Goal: Find contact information: Find contact information

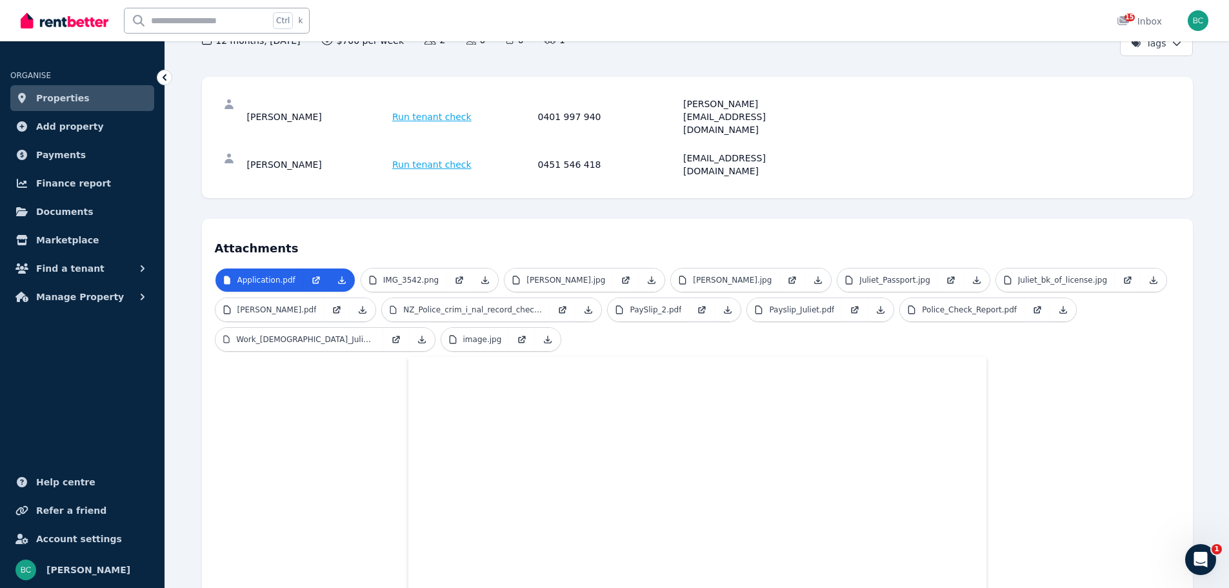
scroll to position [142, 0]
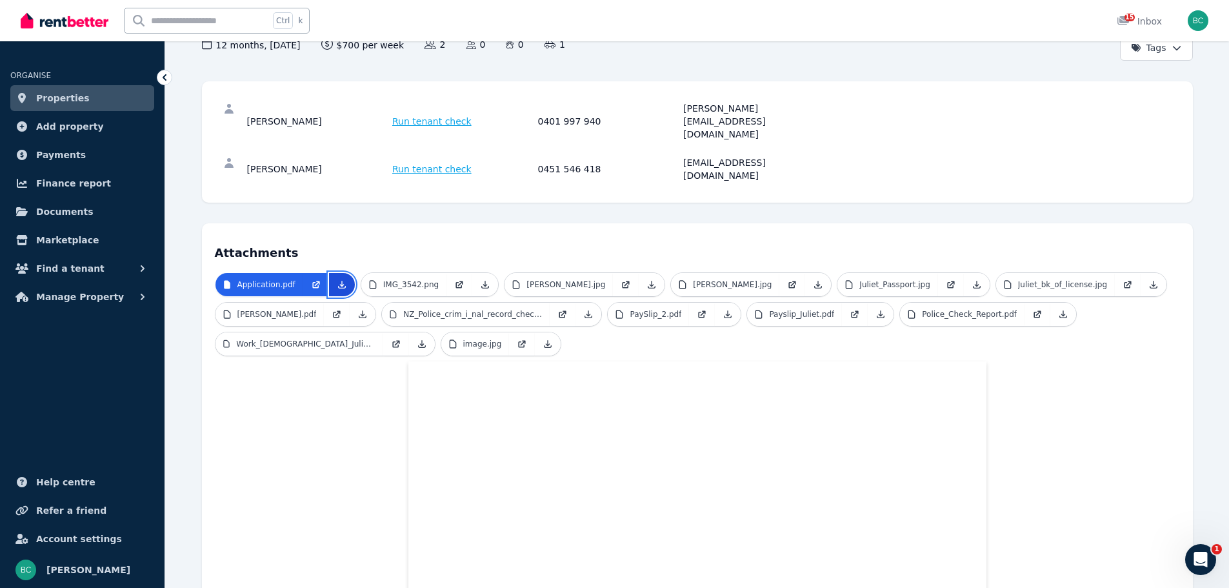
click at [336, 273] on link at bounding box center [342, 284] width 26 height 23
drag, startPoint x: 268, startPoint y: 104, endPoint x: 247, endPoint y: 104, distance: 21.3
click at [247, 104] on div "[PERSON_NAME]" at bounding box center [318, 121] width 142 height 39
copy div "Juliet"
drag, startPoint x: 277, startPoint y: 139, endPoint x: 229, endPoint y: 138, distance: 48.4
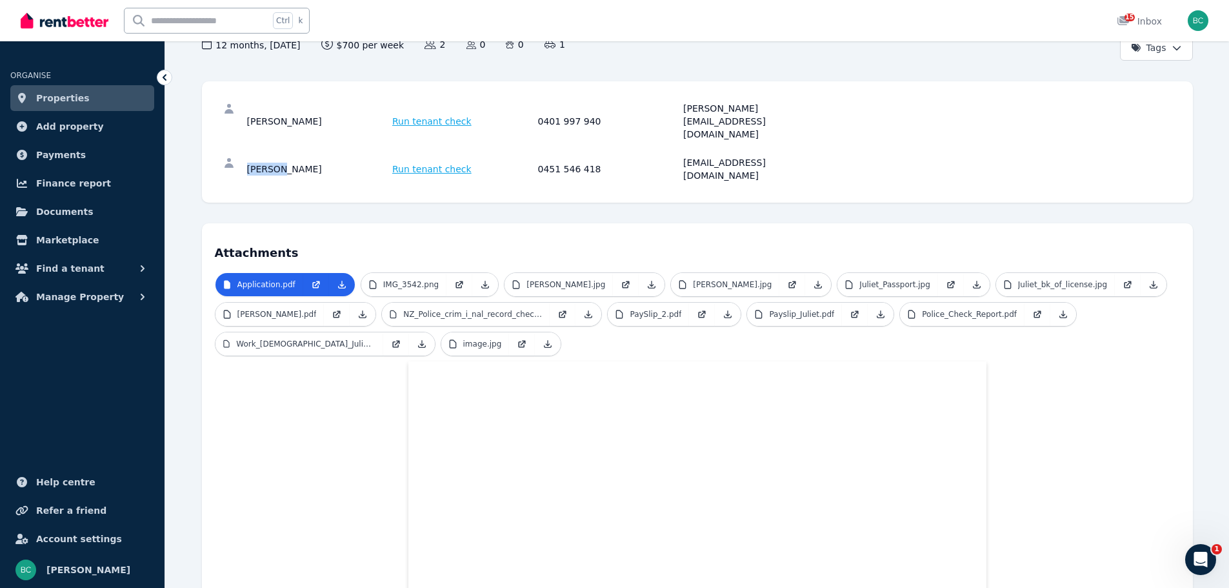
click at [229, 148] on div "Zachary Gardiner Run tenant check 0451 546 418 zachgardiner@icloud.com" at bounding box center [697, 168] width 965 height 41
copy div "Zachary"
drag, startPoint x: 680, startPoint y: 108, endPoint x: 789, endPoint y: 110, distance: 109.7
click at [789, 110] on div "Juliet Gardiner Run tenant check 0401 997 940 juliet.gardiner@yahoo.com" at bounding box center [536, 121] width 578 height 39
copy div "juliet.gardiner@yahoo.com"
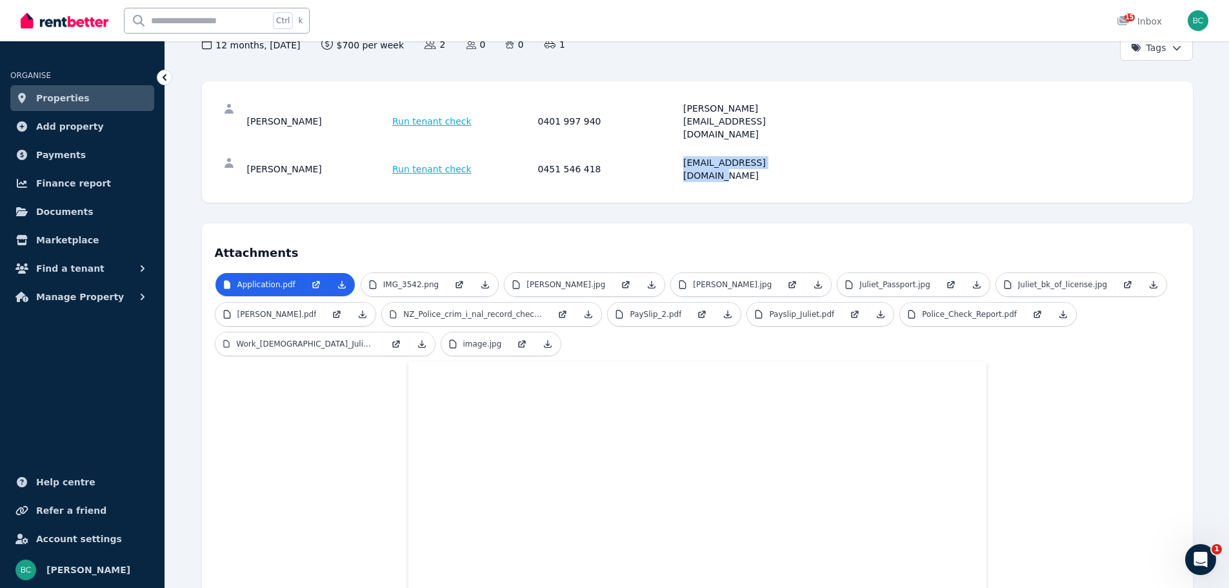
drag, startPoint x: 791, startPoint y: 134, endPoint x: 673, endPoint y: 134, distance: 117.4
click at [673, 156] on div "Zachary Gardiner Run tenant check 0451 546 418 zachgardiner@icloud.com" at bounding box center [536, 169] width 578 height 26
copy div "zachgardiner@icloud.com"
